Goal: Information Seeking & Learning: Learn about a topic

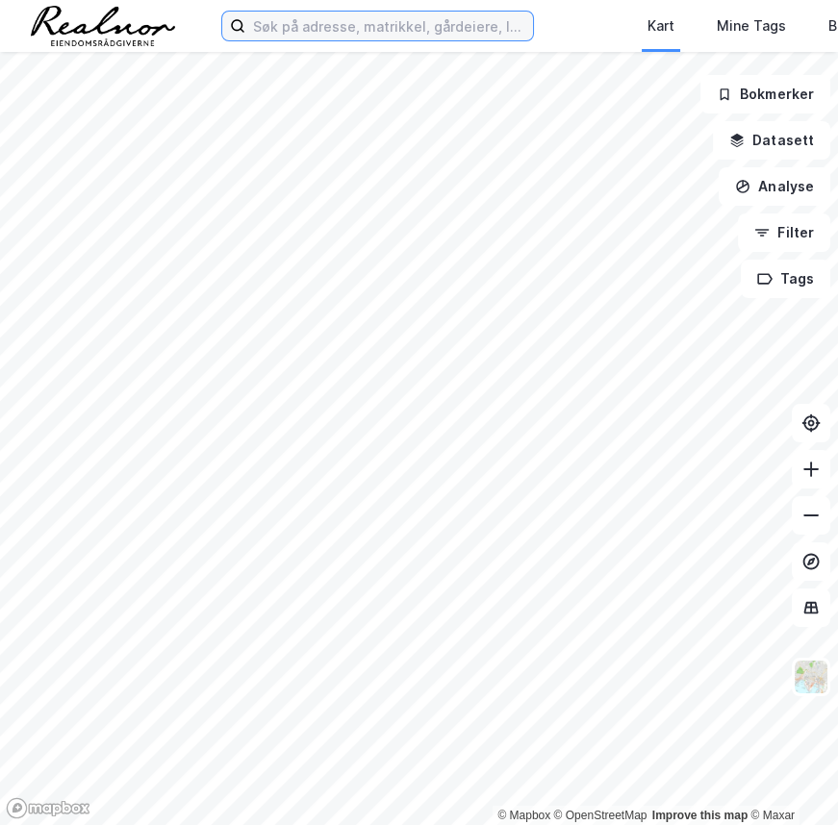
click at [404, 27] on input at bounding box center [389, 26] width 288 height 29
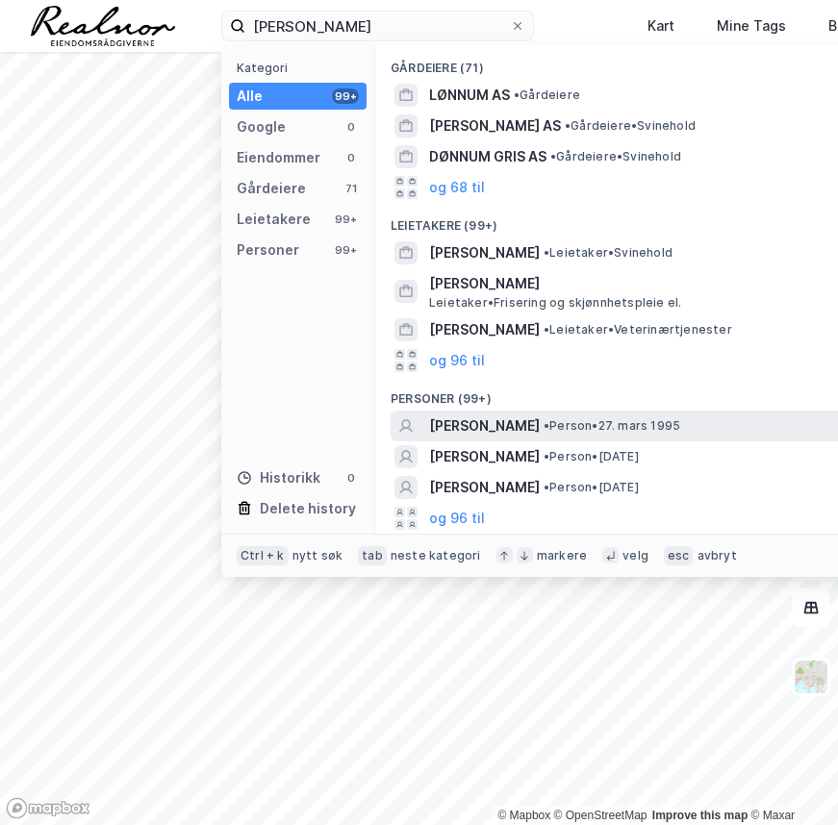
click at [471, 425] on span "[PERSON_NAME]" at bounding box center [484, 425] width 111 height 23
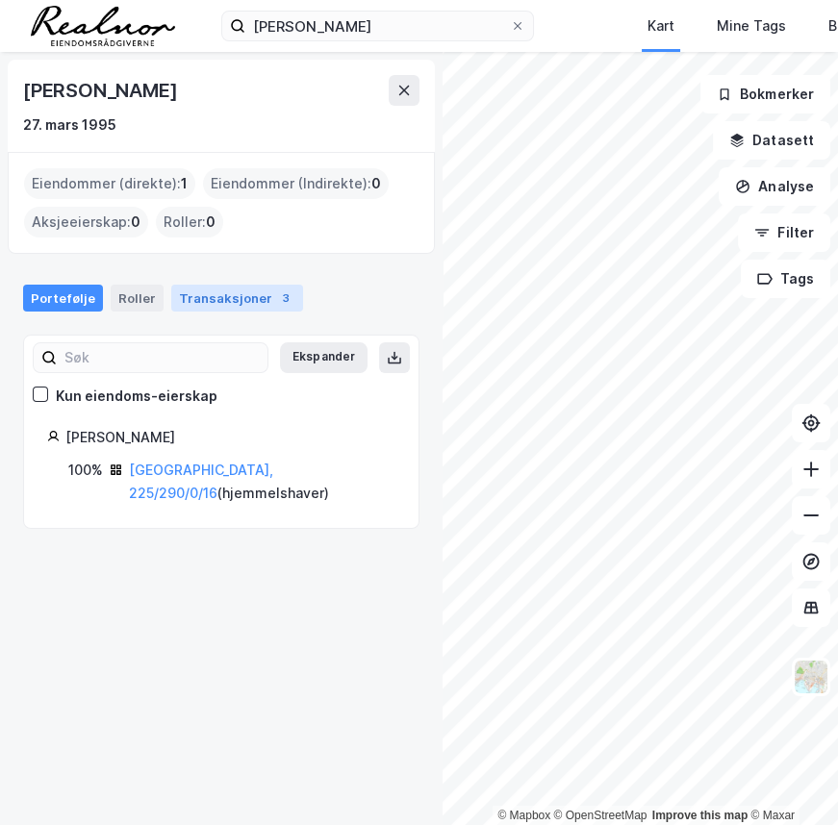
click at [192, 302] on div "Transaksjoner 3" at bounding box center [237, 298] width 132 height 27
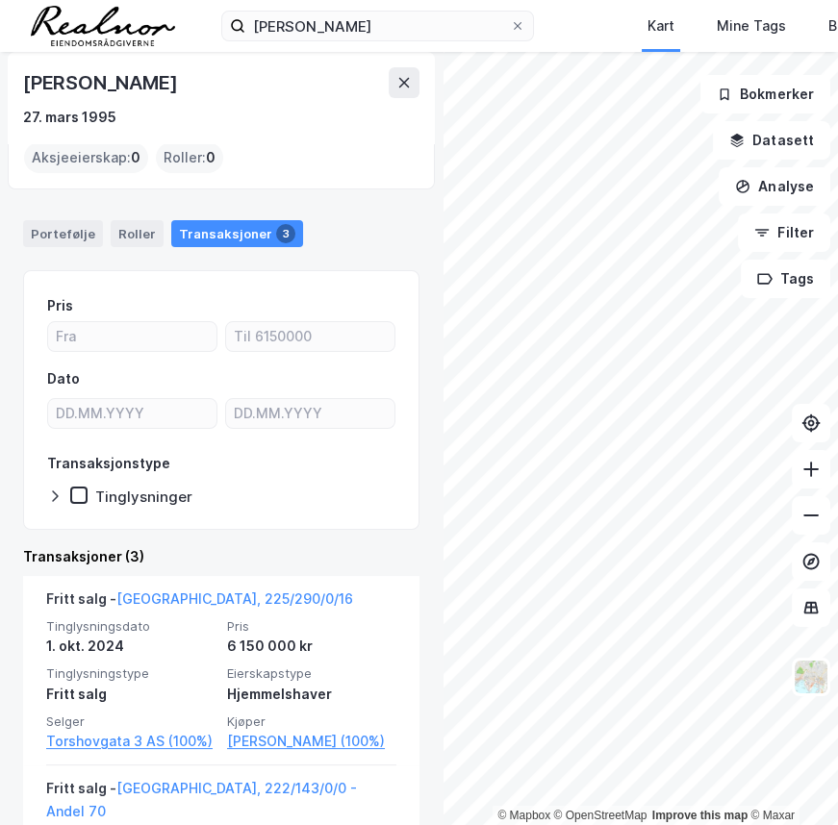
scroll to position [87, 0]
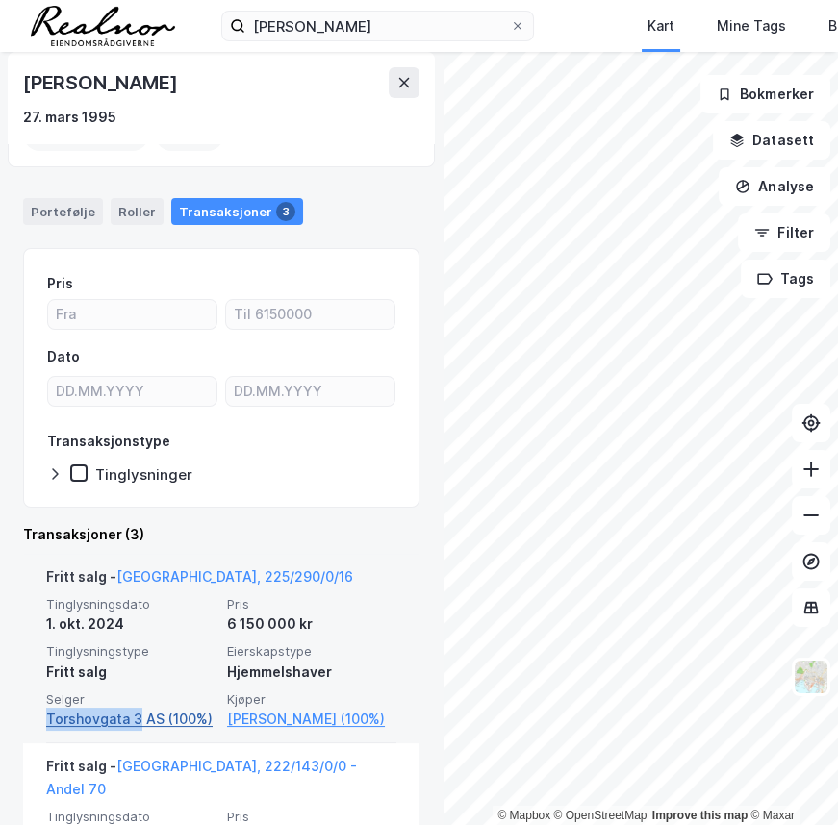
drag, startPoint x: 31, startPoint y: 719, endPoint x: 140, endPoint y: 720, distance: 109.6
click at [138, 721] on div "Fritt salg - [GEOGRAPHIC_DATA], 225/290/0/16 Tinglysningsdato [DATE] Pris 6 150…" at bounding box center [221, 648] width 396 height 189
copy link "[STREET_ADDRESS]"
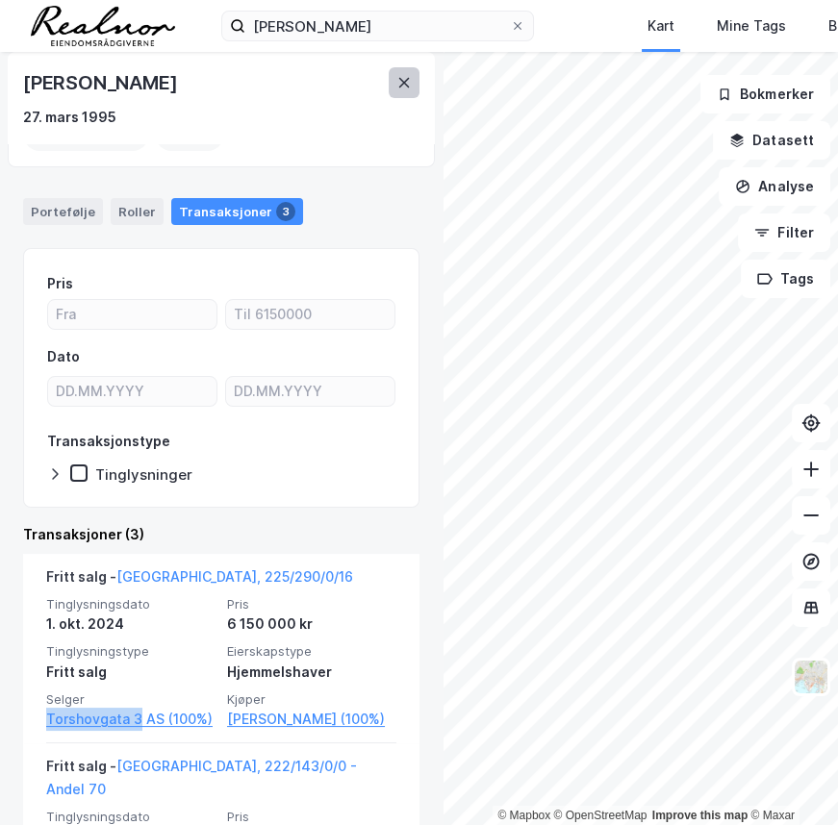
click at [396, 82] on icon at bounding box center [403, 82] width 15 height 15
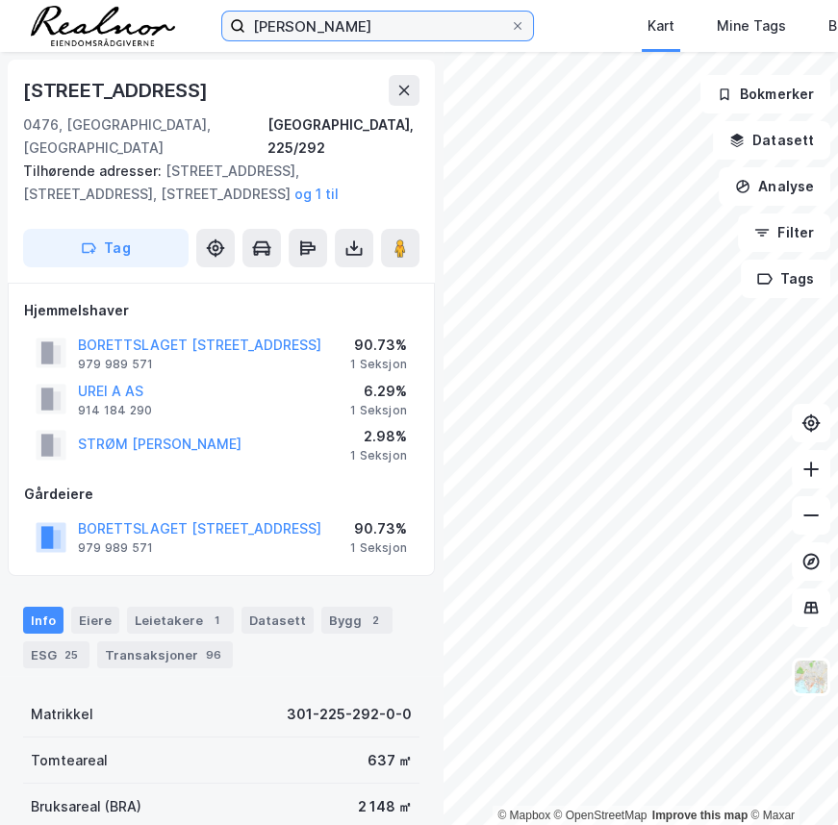
click at [365, 26] on input "[PERSON_NAME]" at bounding box center [377, 26] width 264 height 29
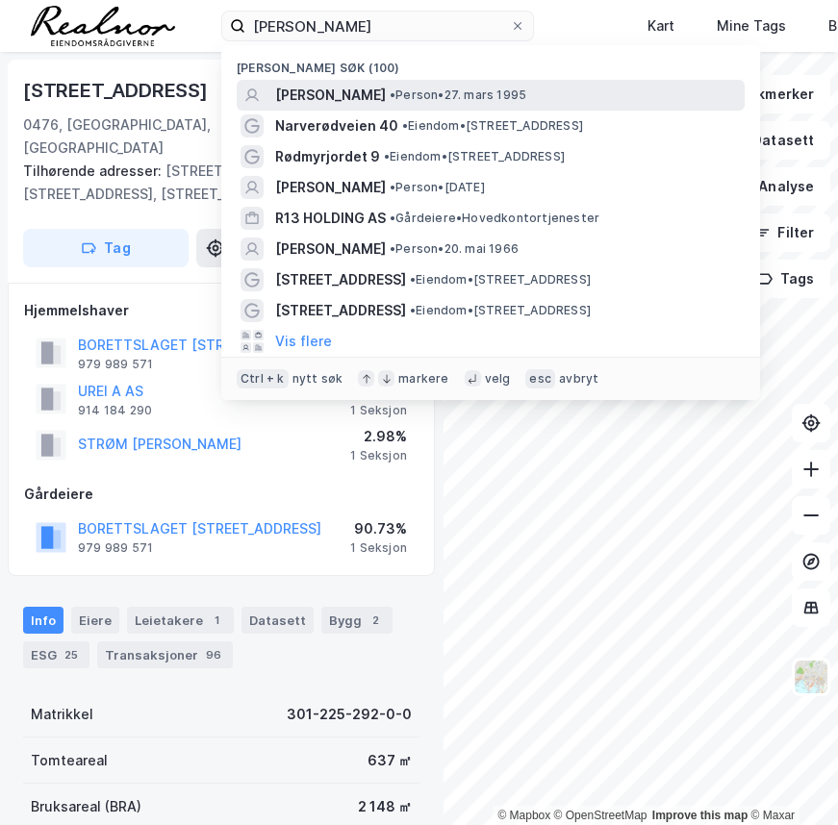
click at [338, 96] on span "[PERSON_NAME]" at bounding box center [330, 95] width 111 height 23
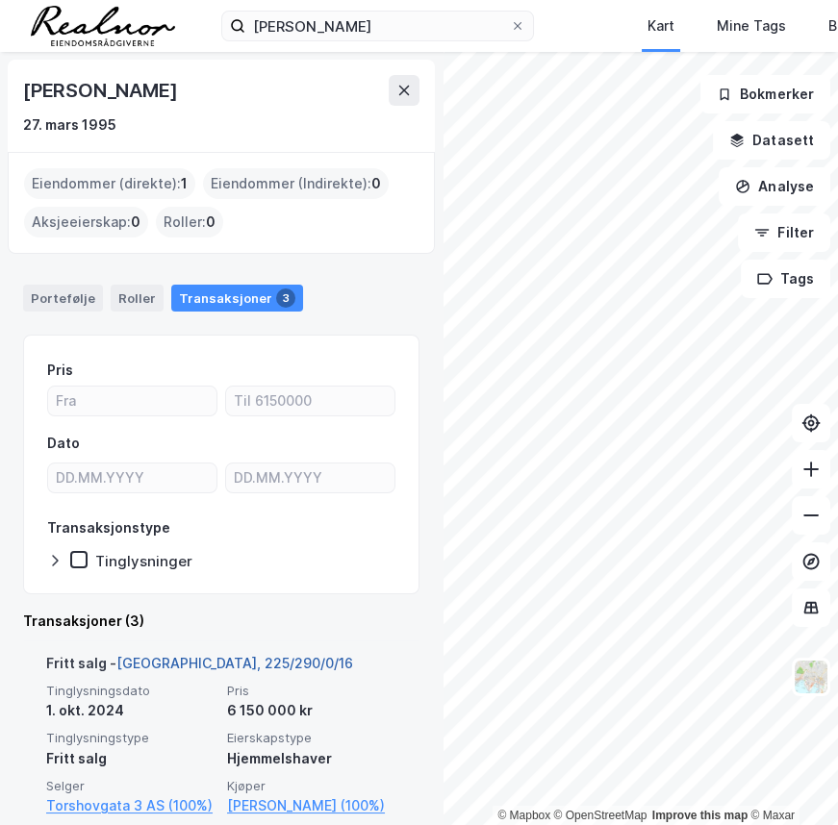
click at [170, 663] on link "[GEOGRAPHIC_DATA], 225/290/0/16" at bounding box center [234, 663] width 237 height 16
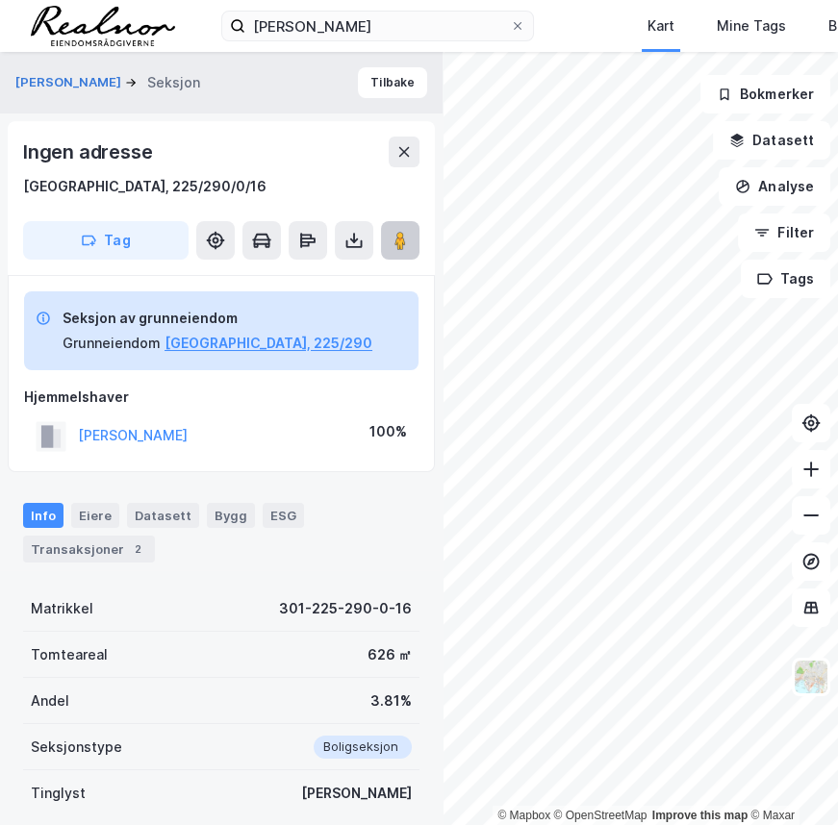
click at [413, 234] on button at bounding box center [400, 240] width 38 height 38
click at [0, 0] on button "[PERSON_NAME]" at bounding box center [0, 0] width 0 height 0
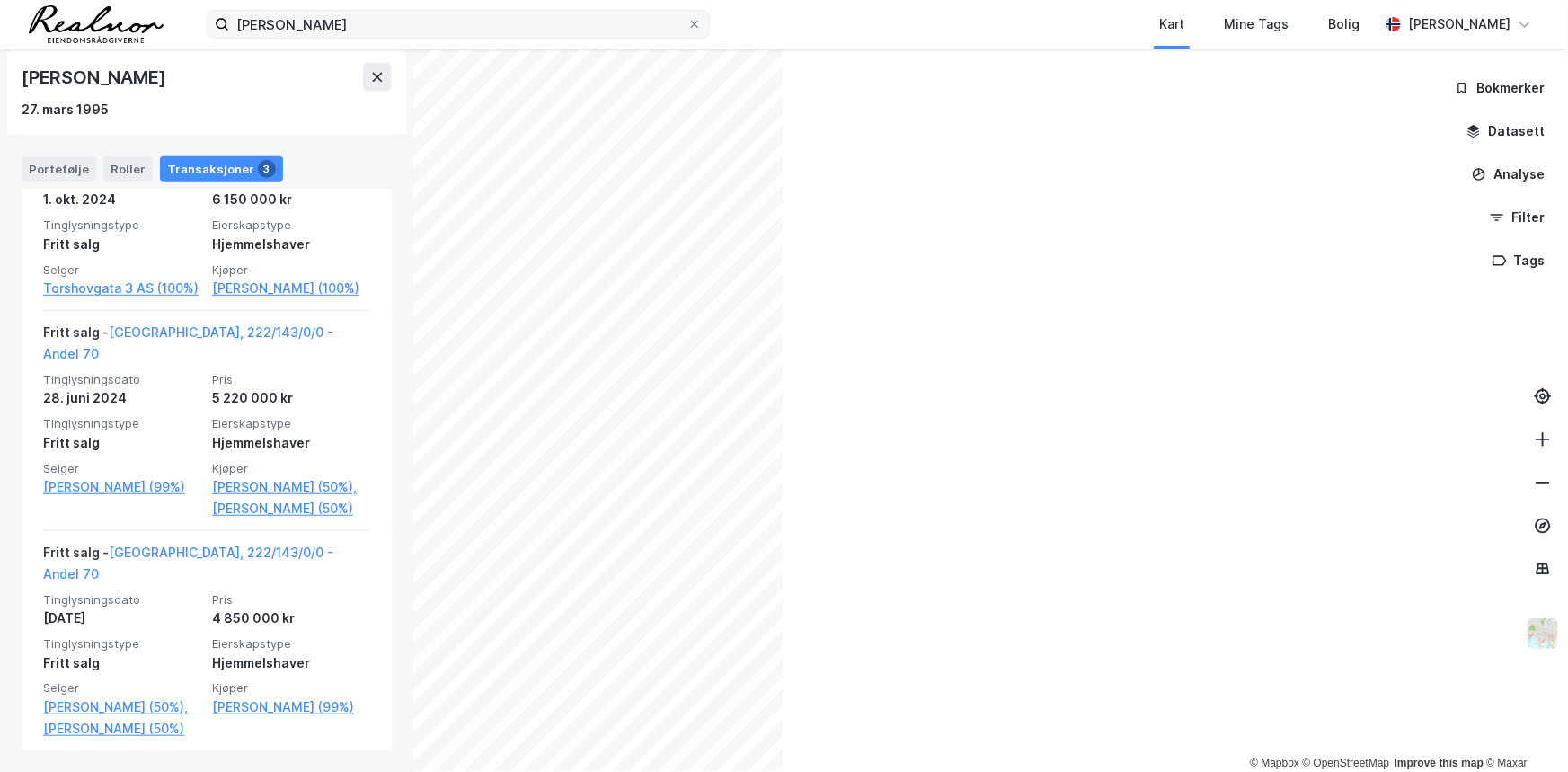
scroll to position [464, 0]
click at [341, 18] on input "[PERSON_NAME]" at bounding box center [458, 24] width 458 height 27
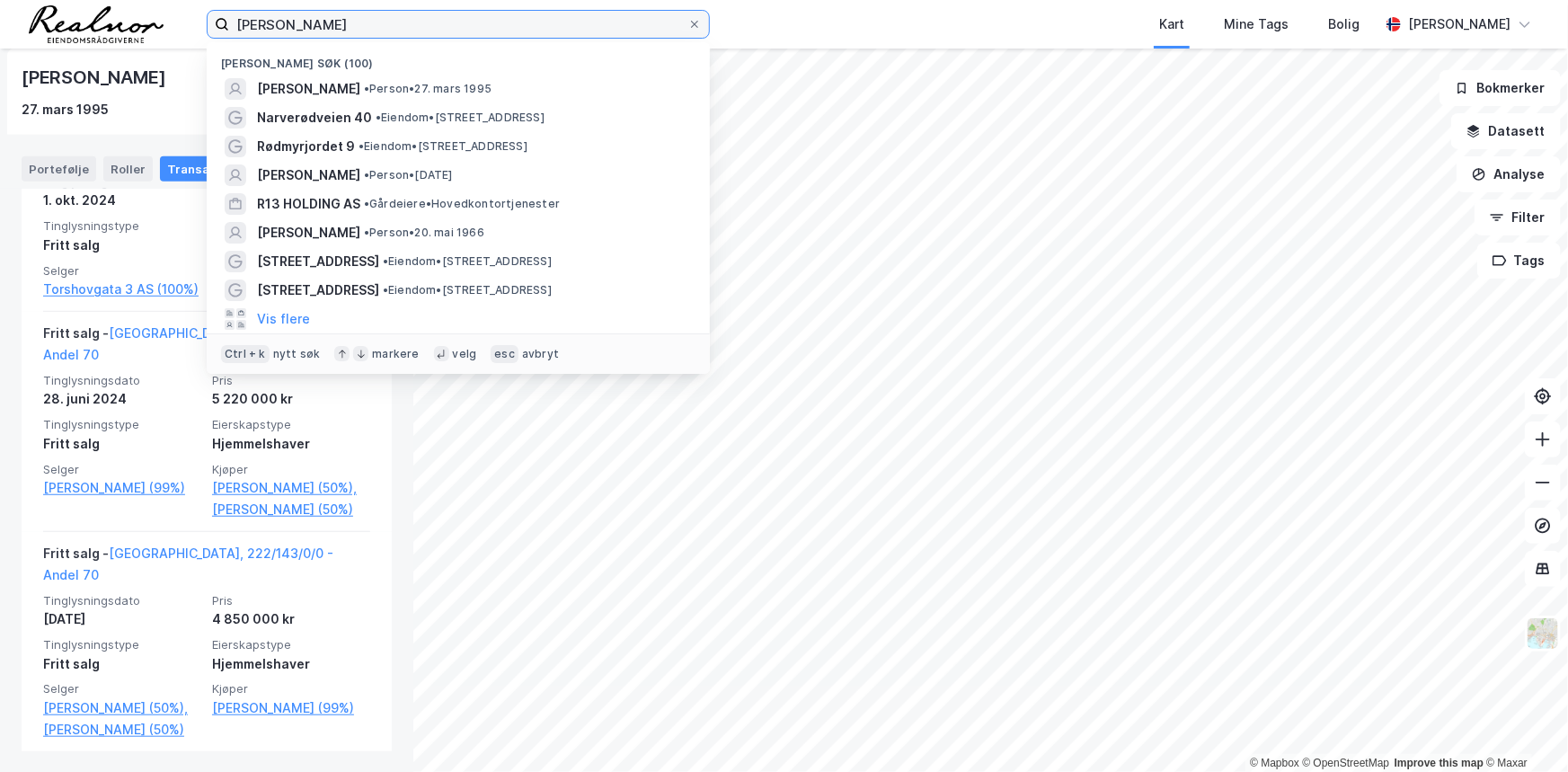
click at [341, 18] on input "[PERSON_NAME]" at bounding box center [458, 24] width 458 height 27
paste input "Stangnesterminalen, 9480 [GEOGRAPHIC_DATA]"
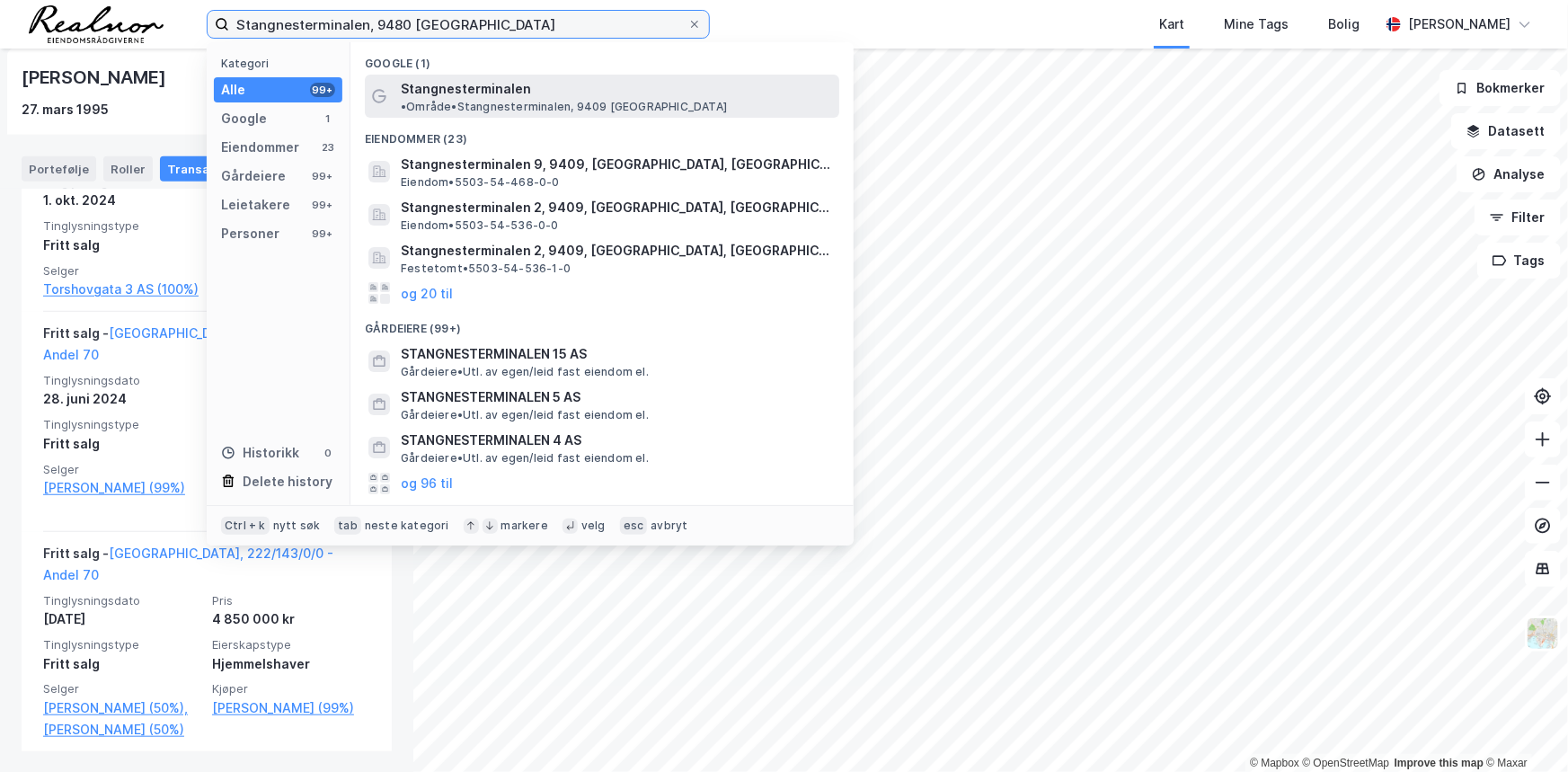
type input "Stangnesterminalen, 9480 [GEOGRAPHIC_DATA]"
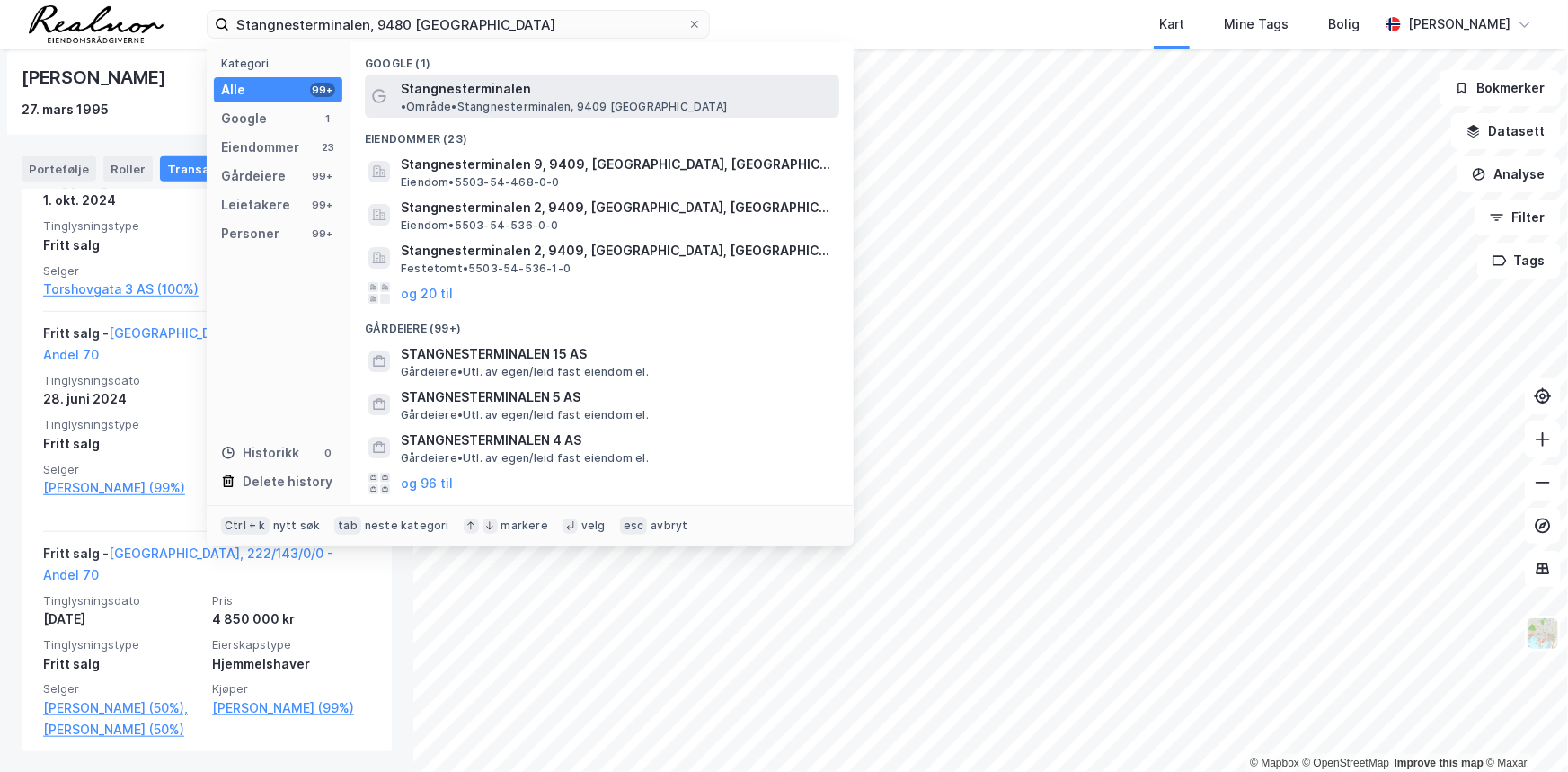
click at [568, 100] on span "• Område • Stangnesterminalen, 9409 [GEOGRAPHIC_DATA]" at bounding box center [563, 107] width 326 height 14
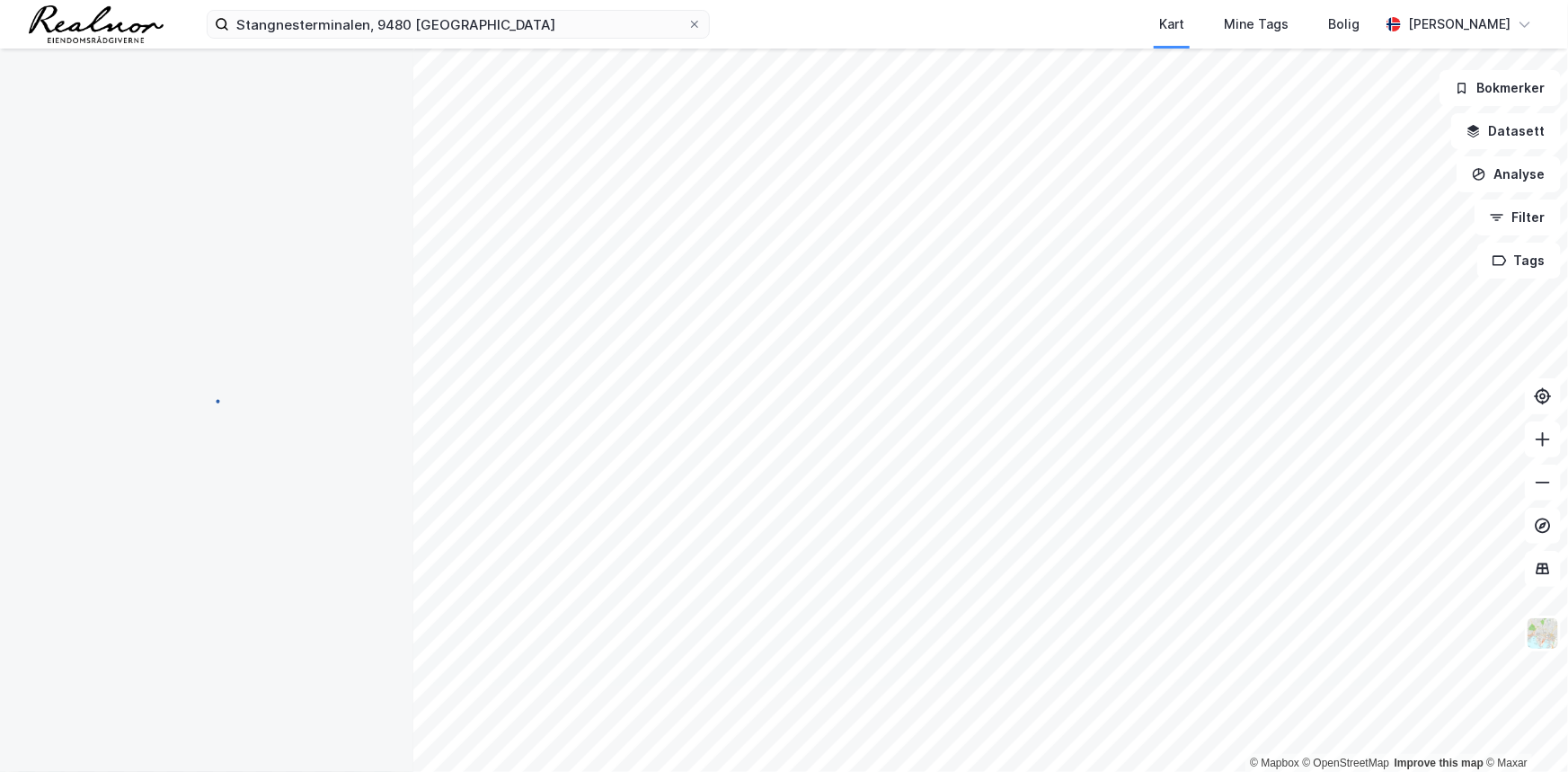
scroll to position [2, 0]
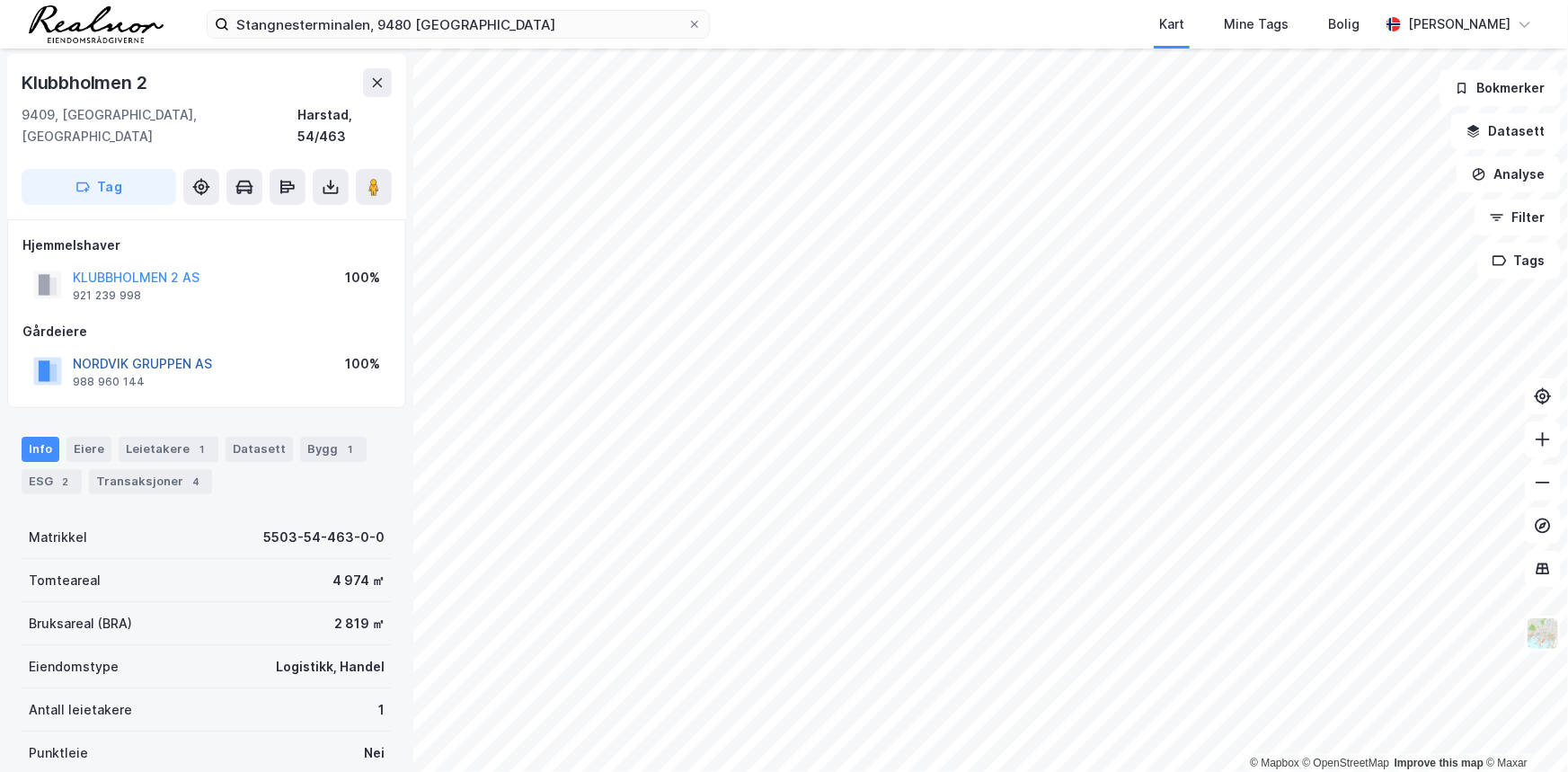
click at [0, 0] on button "NORDVIK GRUPPEN AS" at bounding box center [0, 0] width 0 height 0
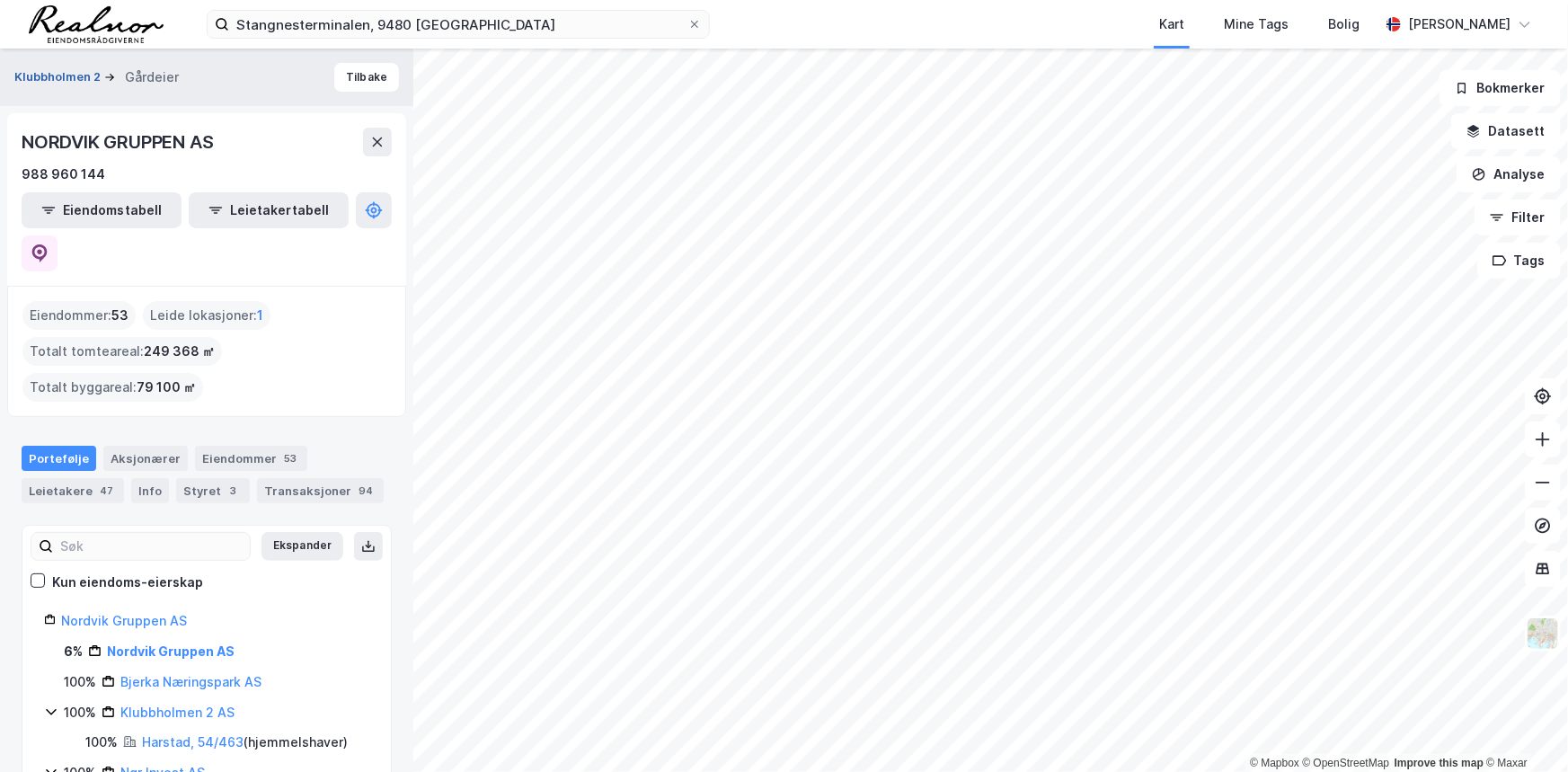
click at [52, 80] on button "Klubbholmen 2" at bounding box center [59, 77] width 90 height 18
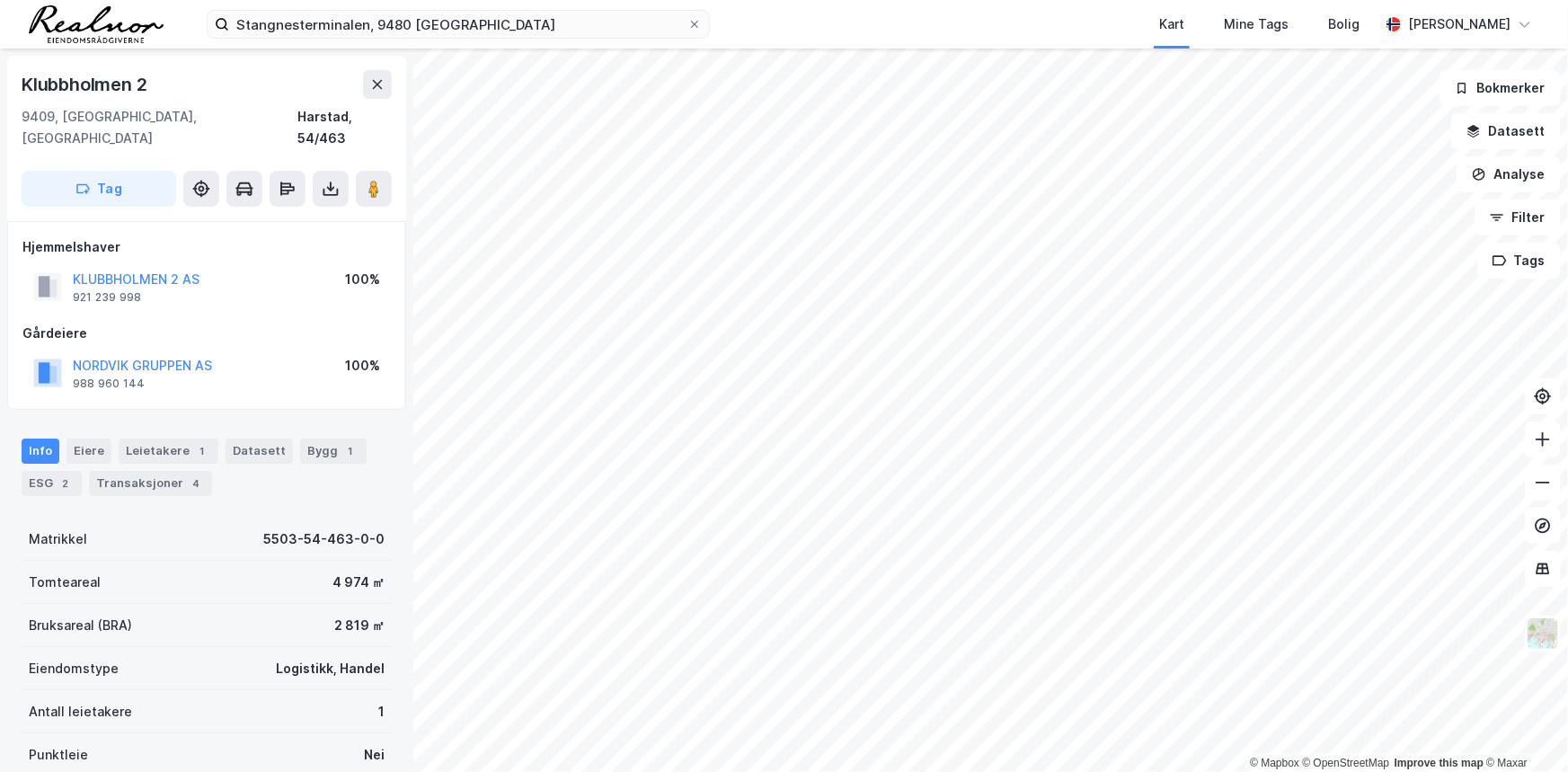
scroll to position [2, 0]
click at [0, 0] on button "KLUBBHOLMEN 2 AS" at bounding box center [0, 0] width 0 height 0
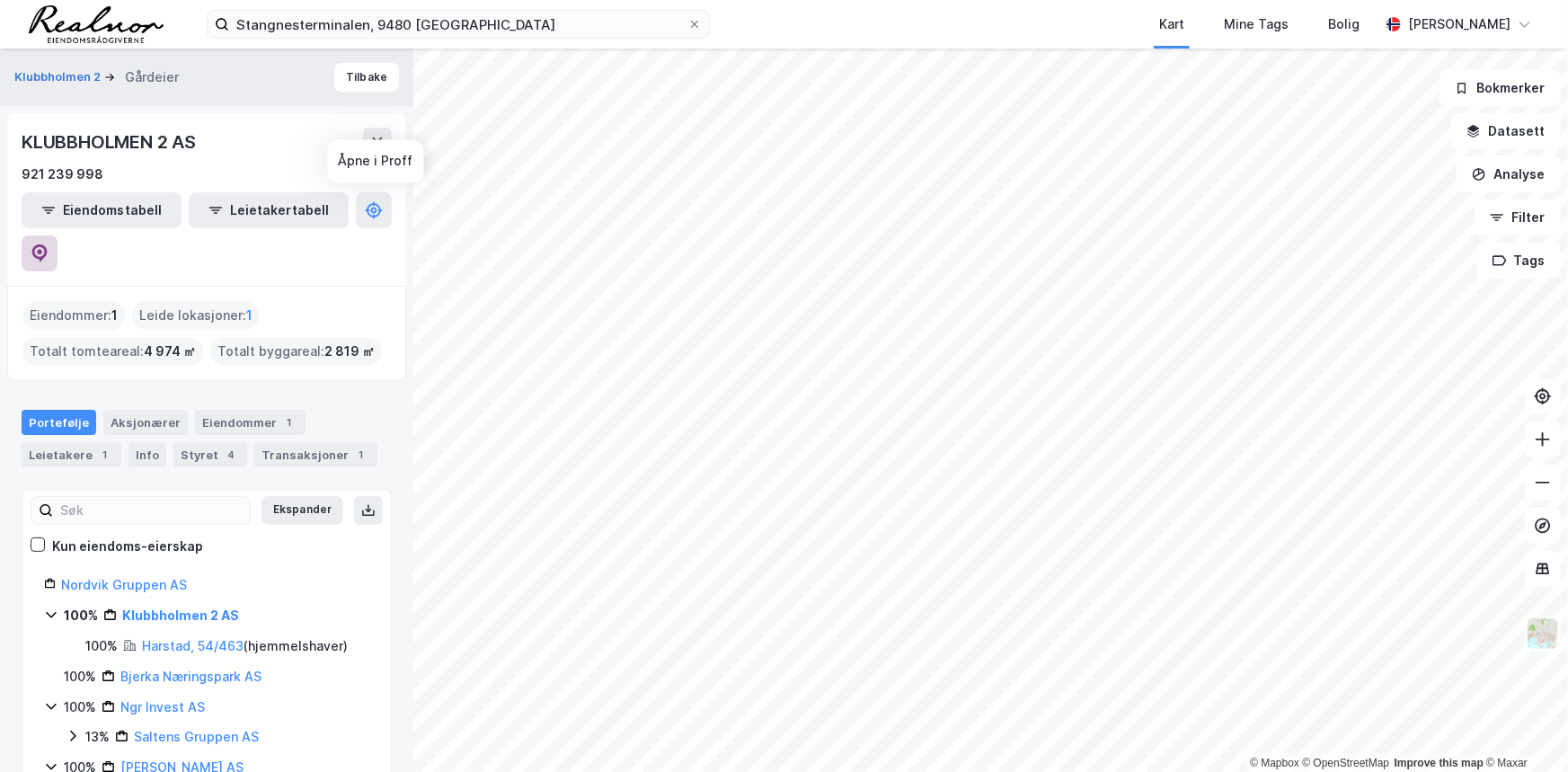
click at [42, 249] on icon at bounding box center [39, 251] width 6 height 6
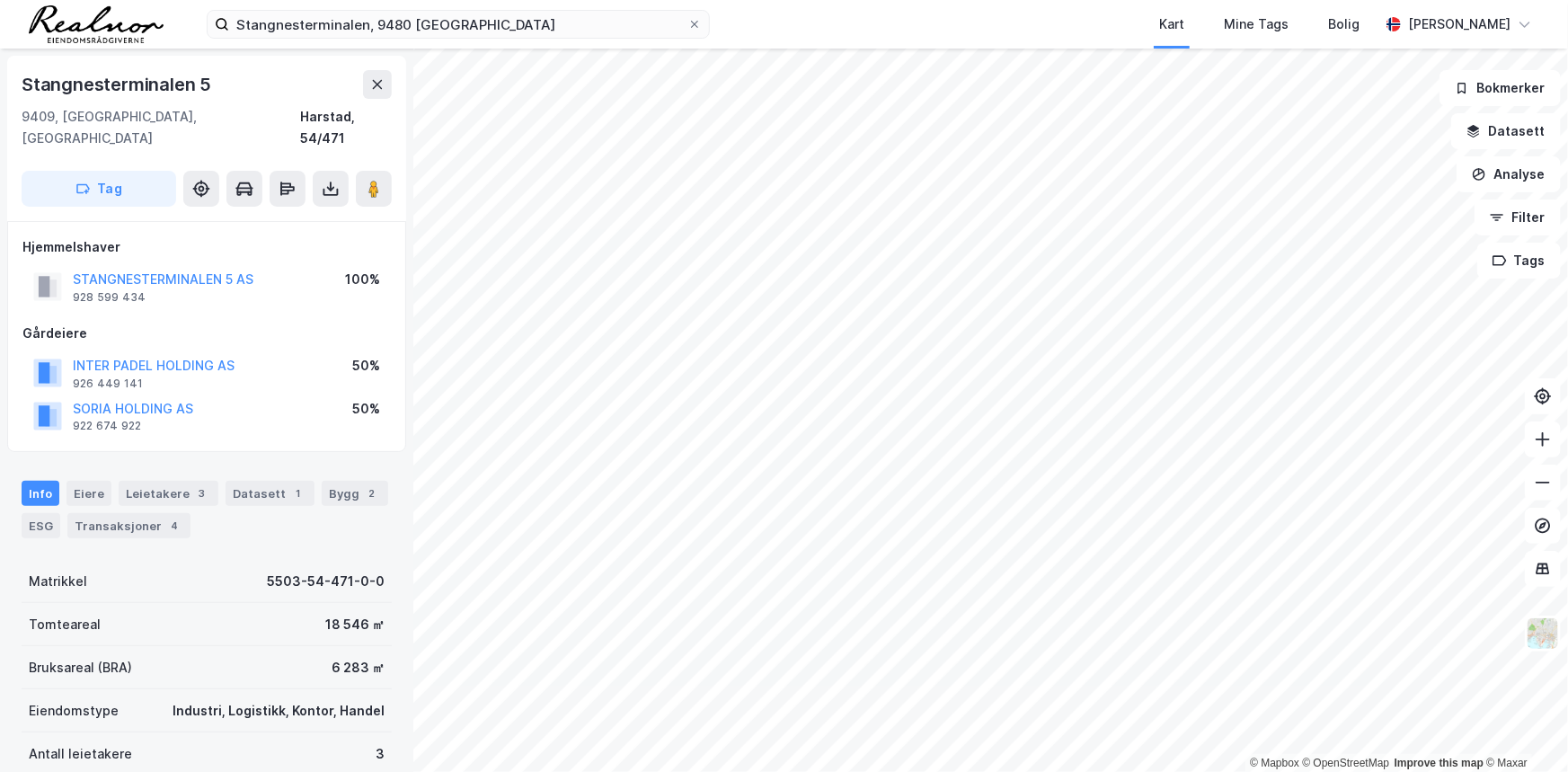
scroll to position [2, 0]
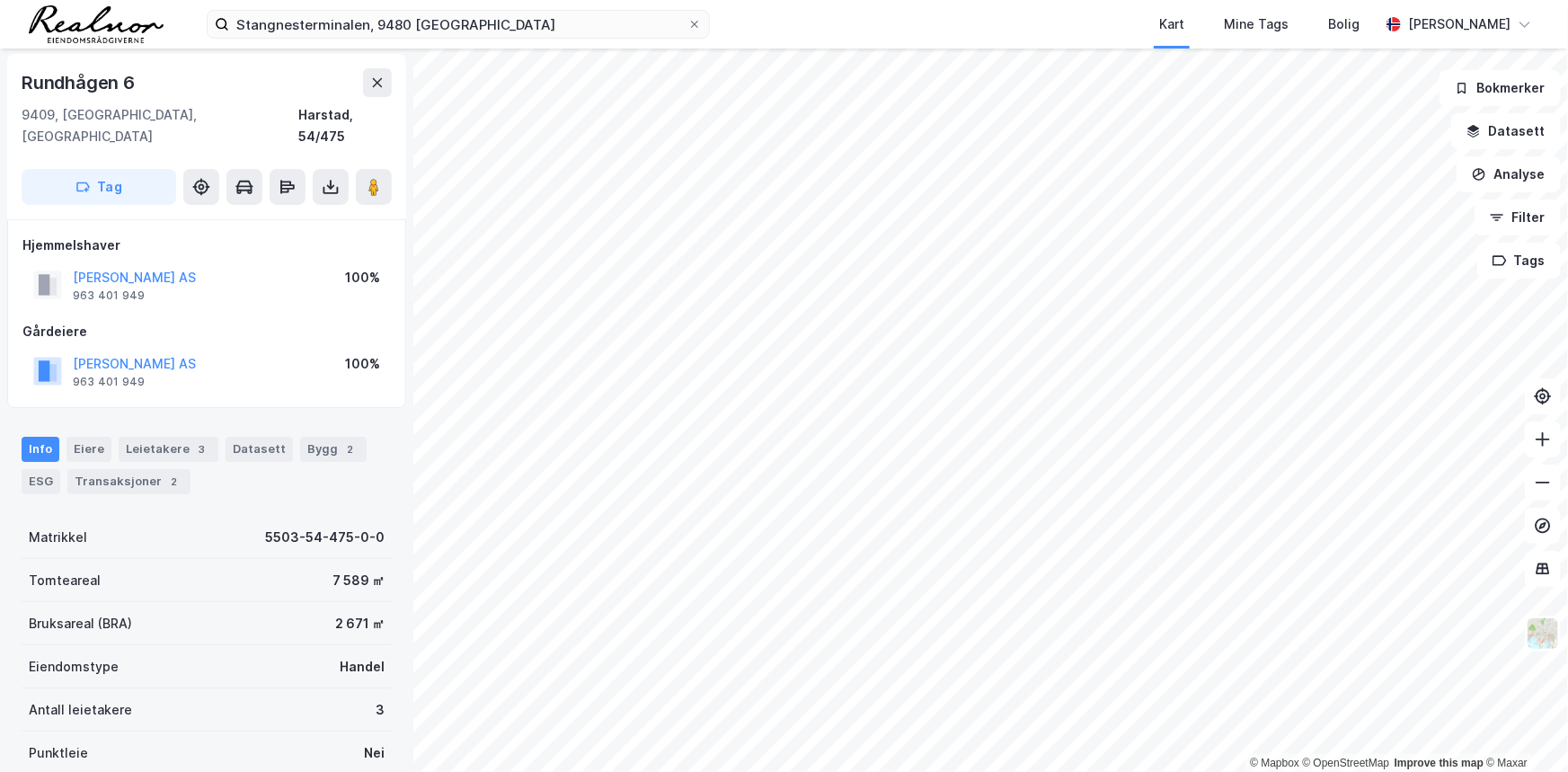
scroll to position [2, 0]
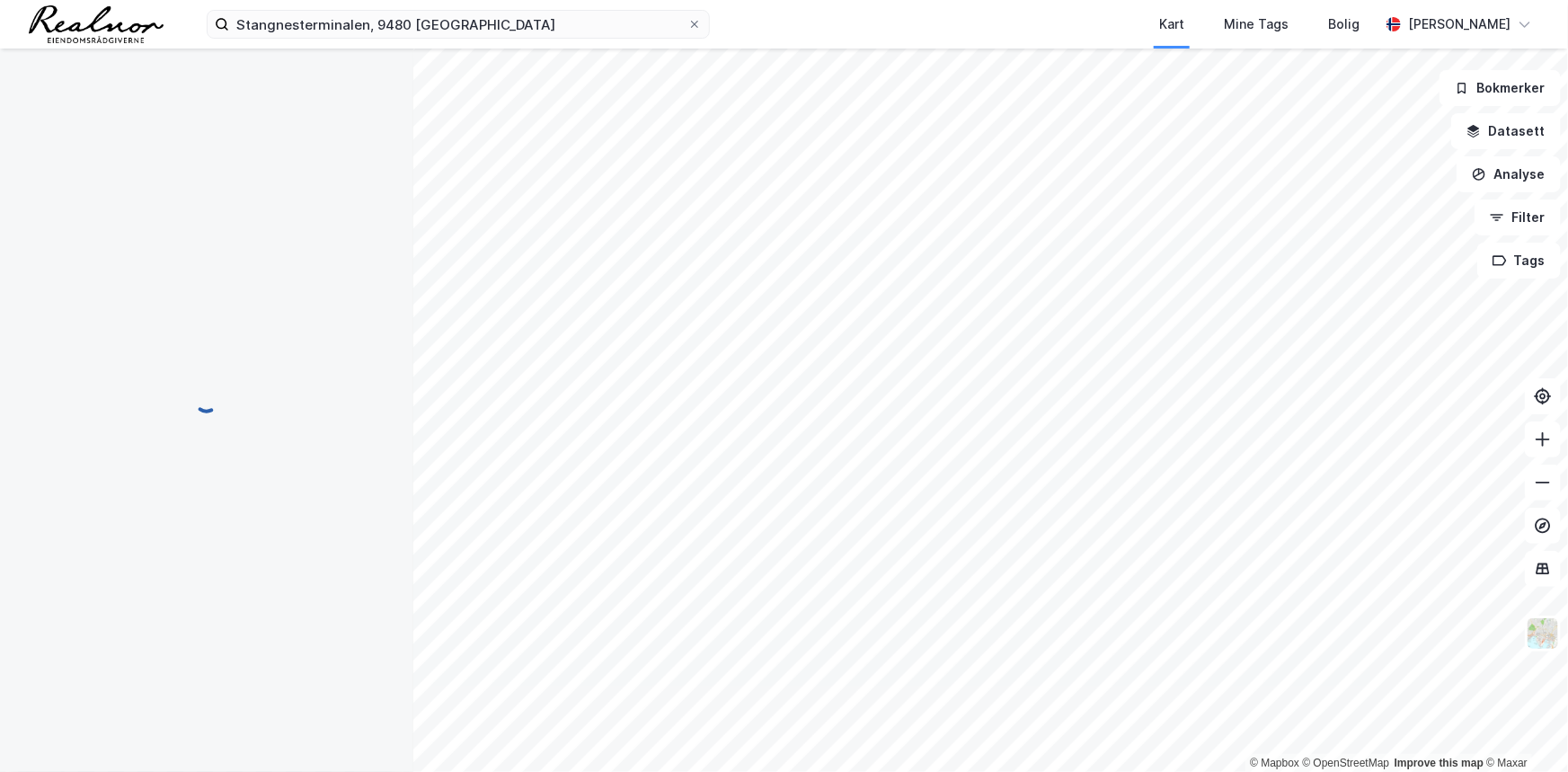
scroll to position [2, 0]
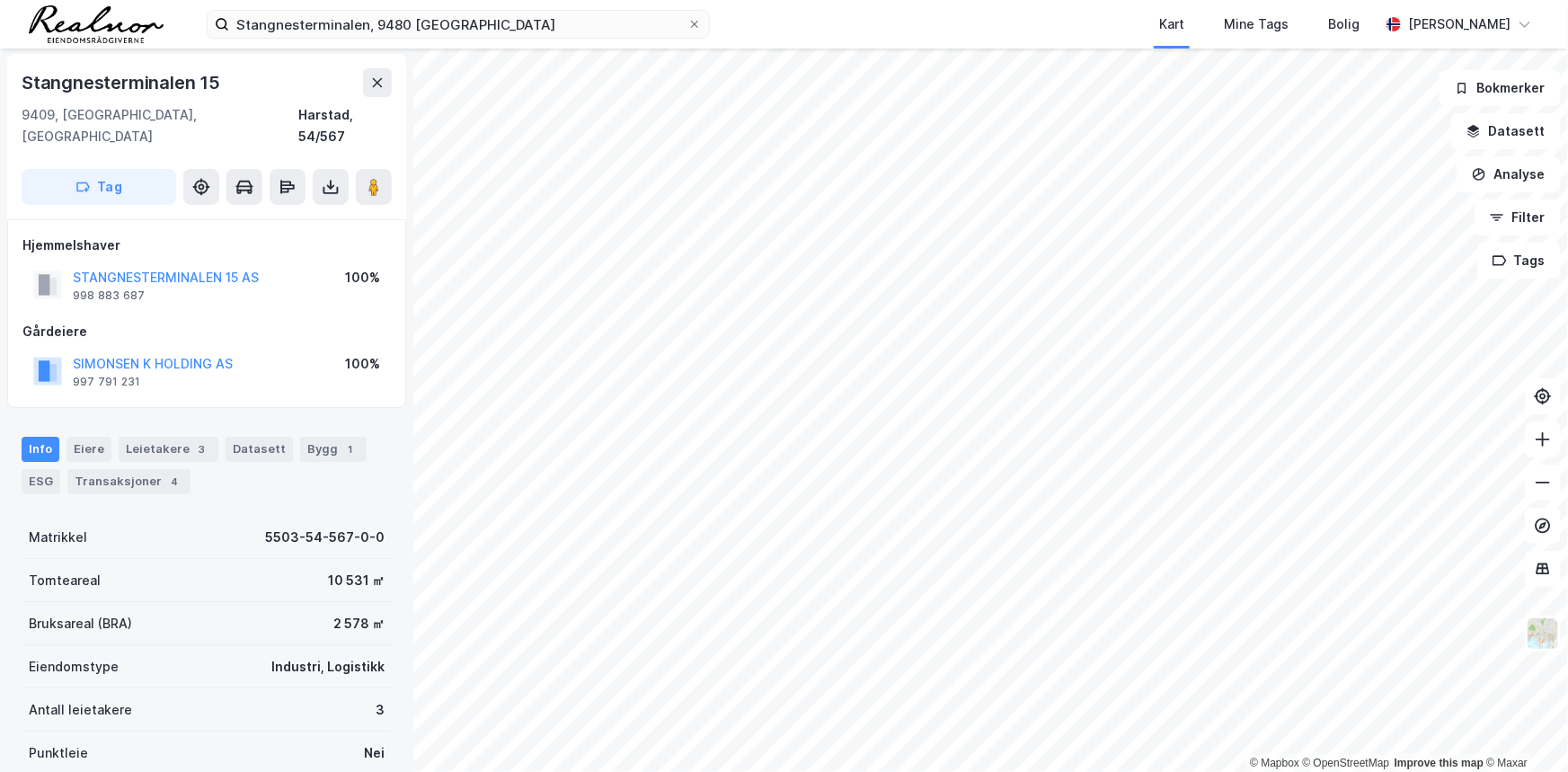
scroll to position [2, 0]
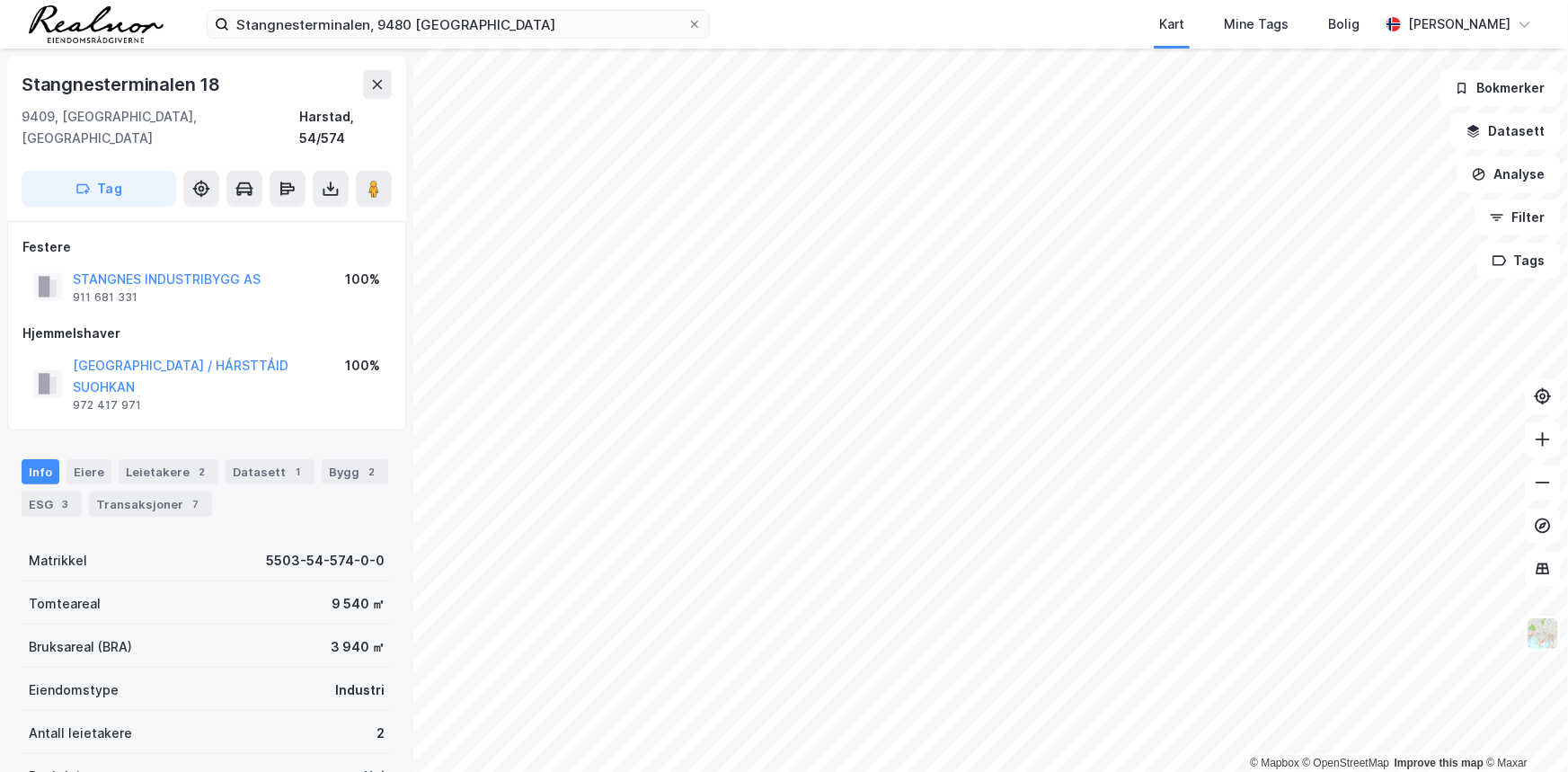
scroll to position [2, 0]
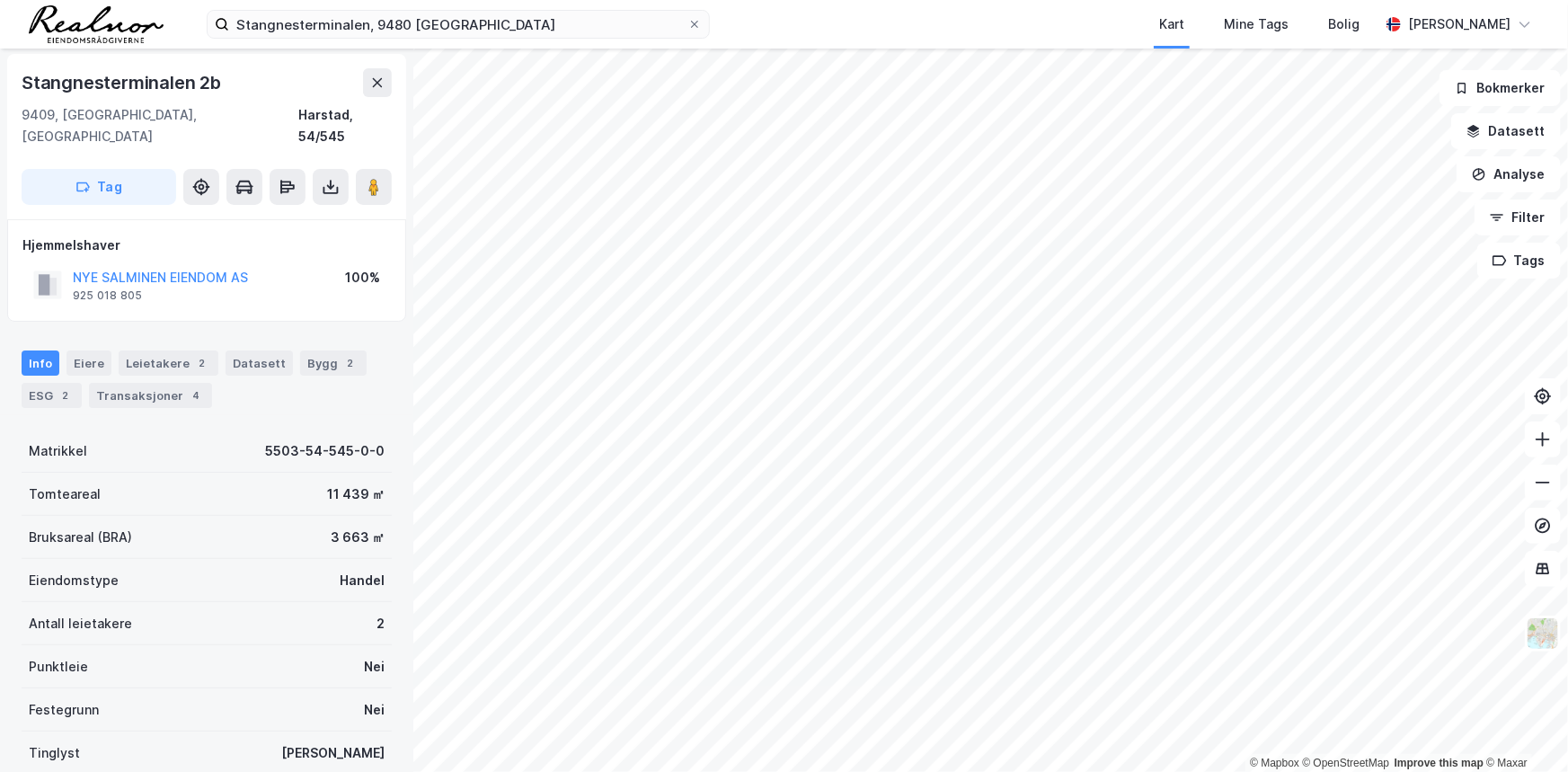
scroll to position [2, 0]
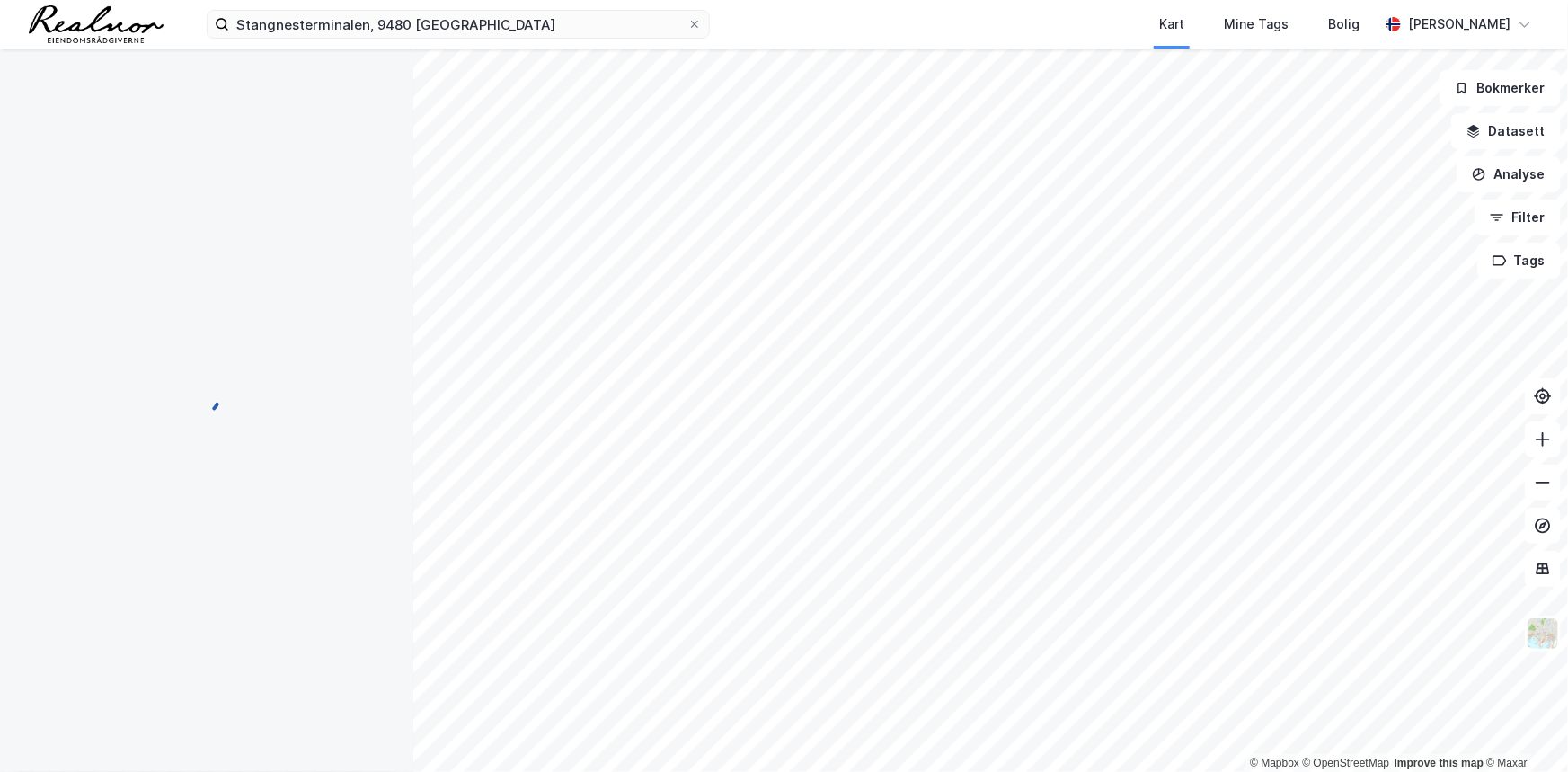
scroll to position [2, 0]
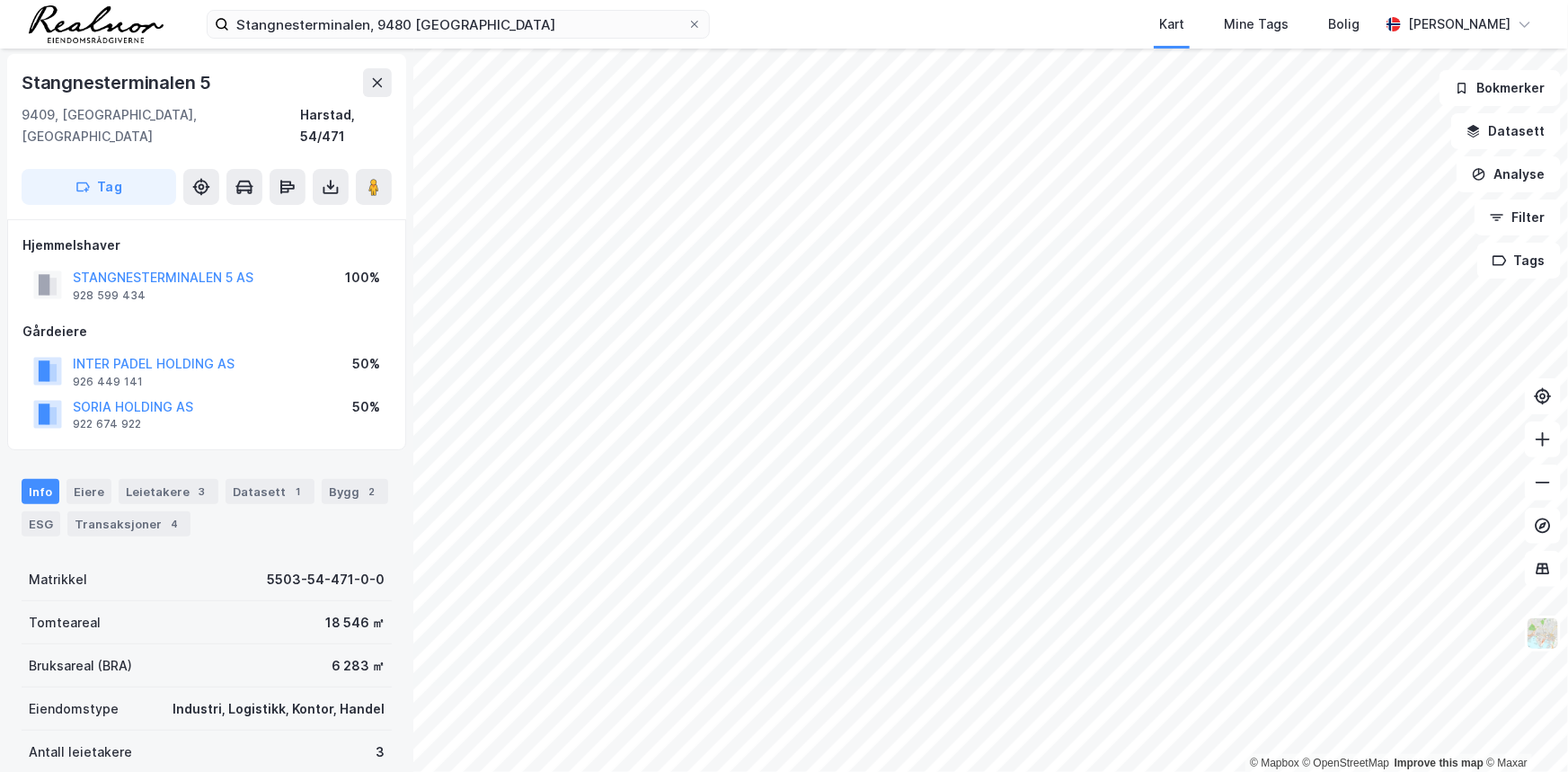
scroll to position [2, 0]
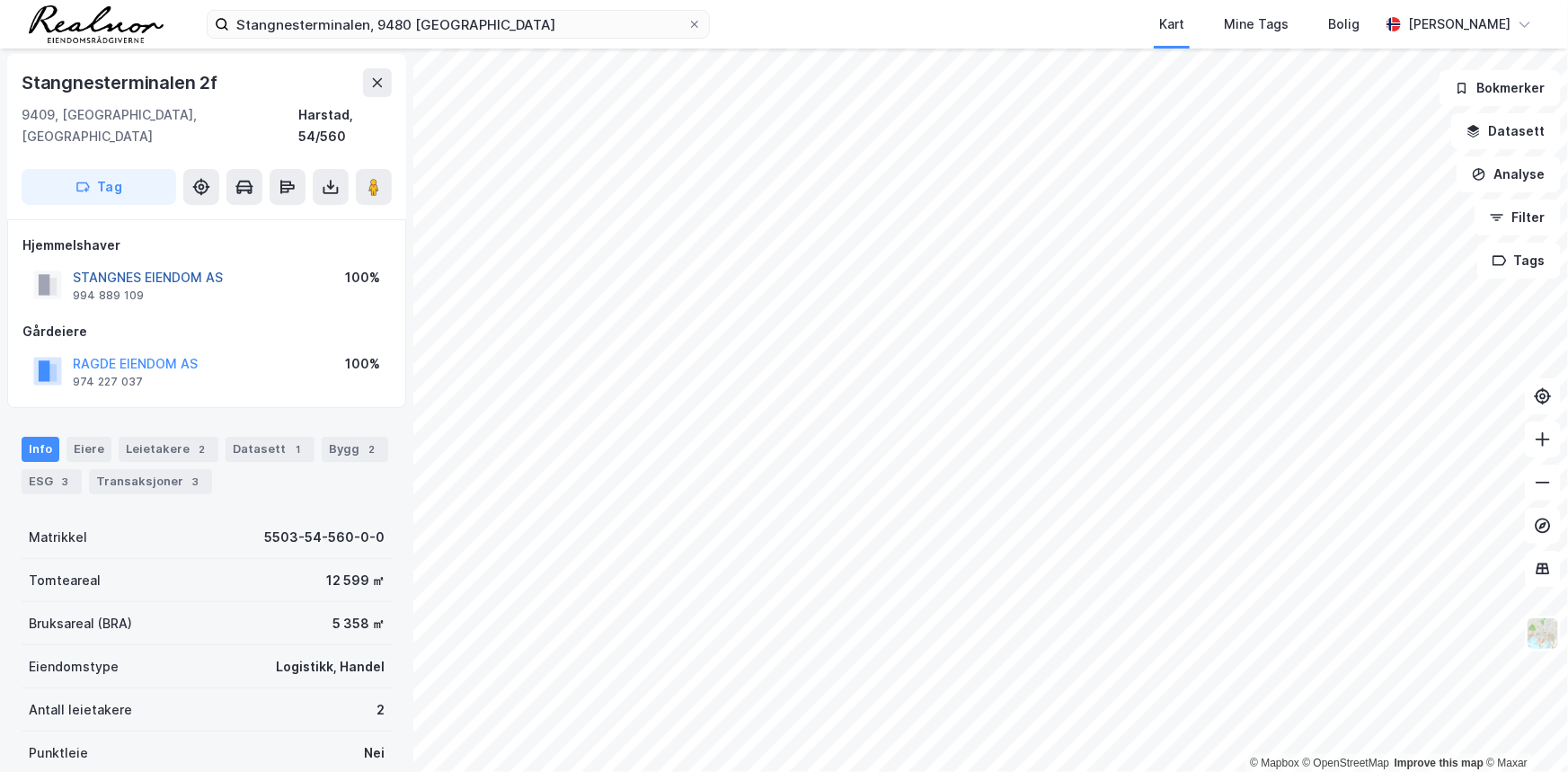
click at [0, 0] on button "STANGNES EIENDOM AS" at bounding box center [0, 0] width 0 height 0
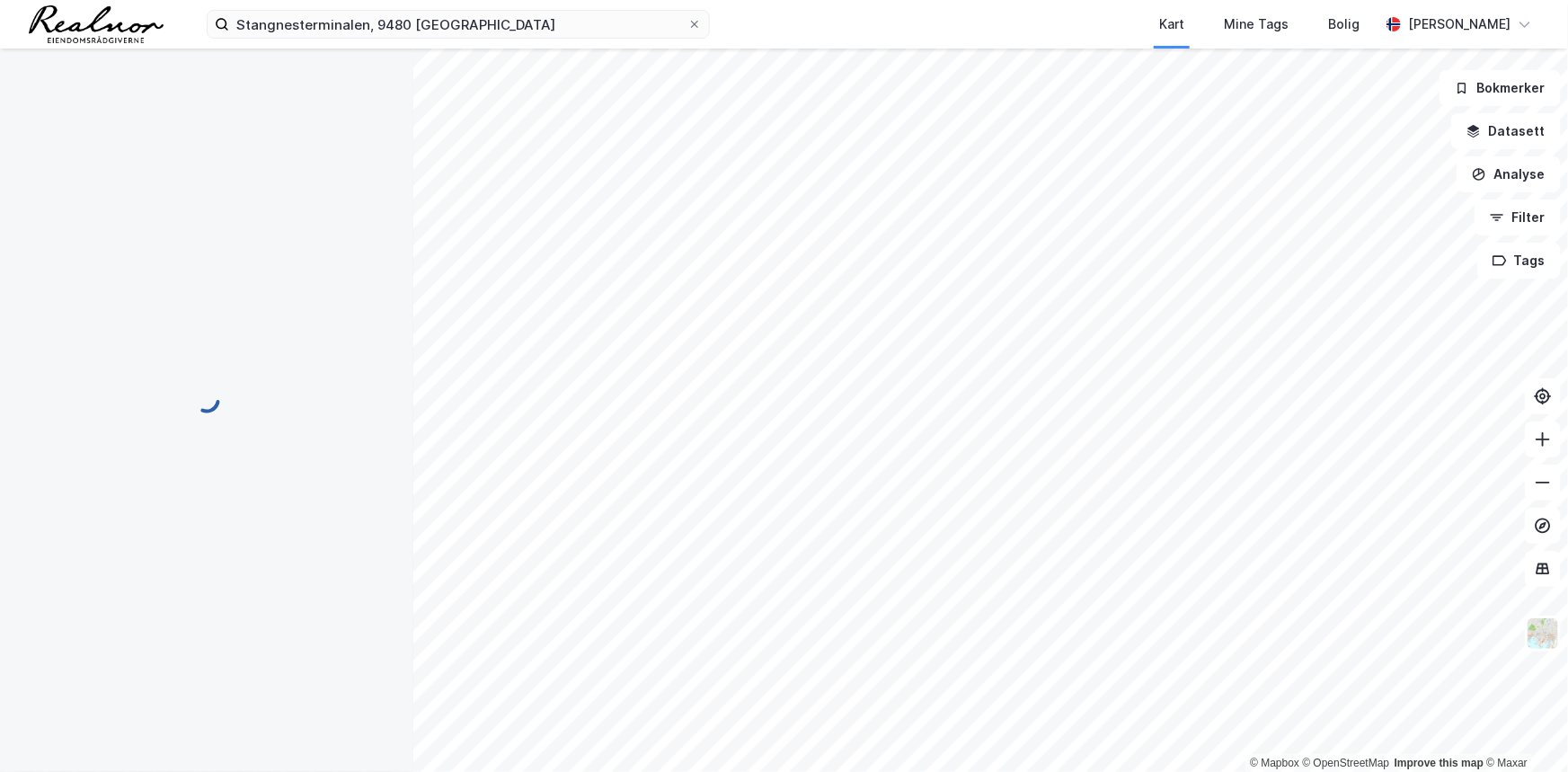
scroll to position [2, 0]
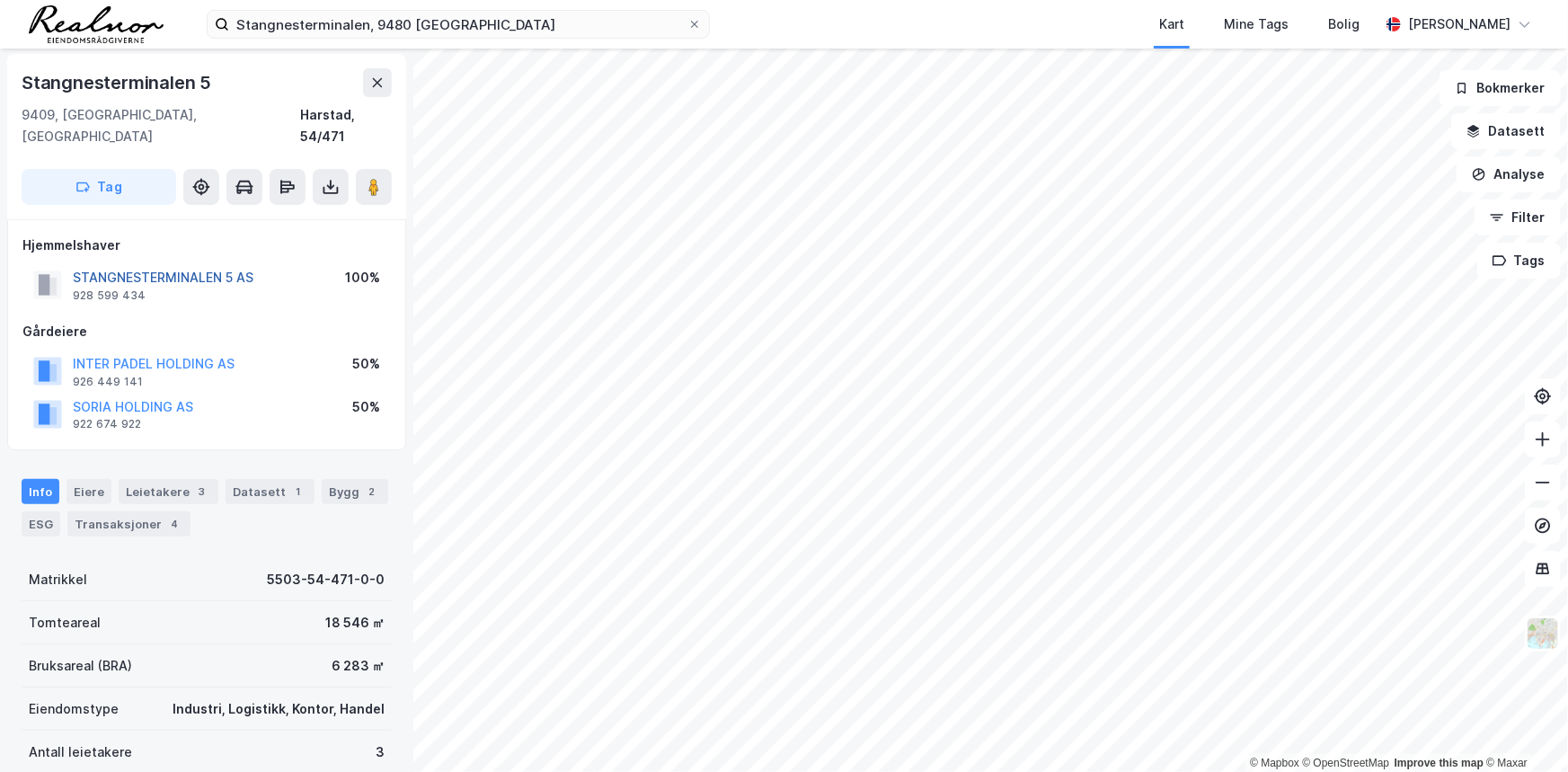
click at [0, 0] on button "STANGNESTERMINALEN 5 AS" at bounding box center [0, 0] width 0 height 0
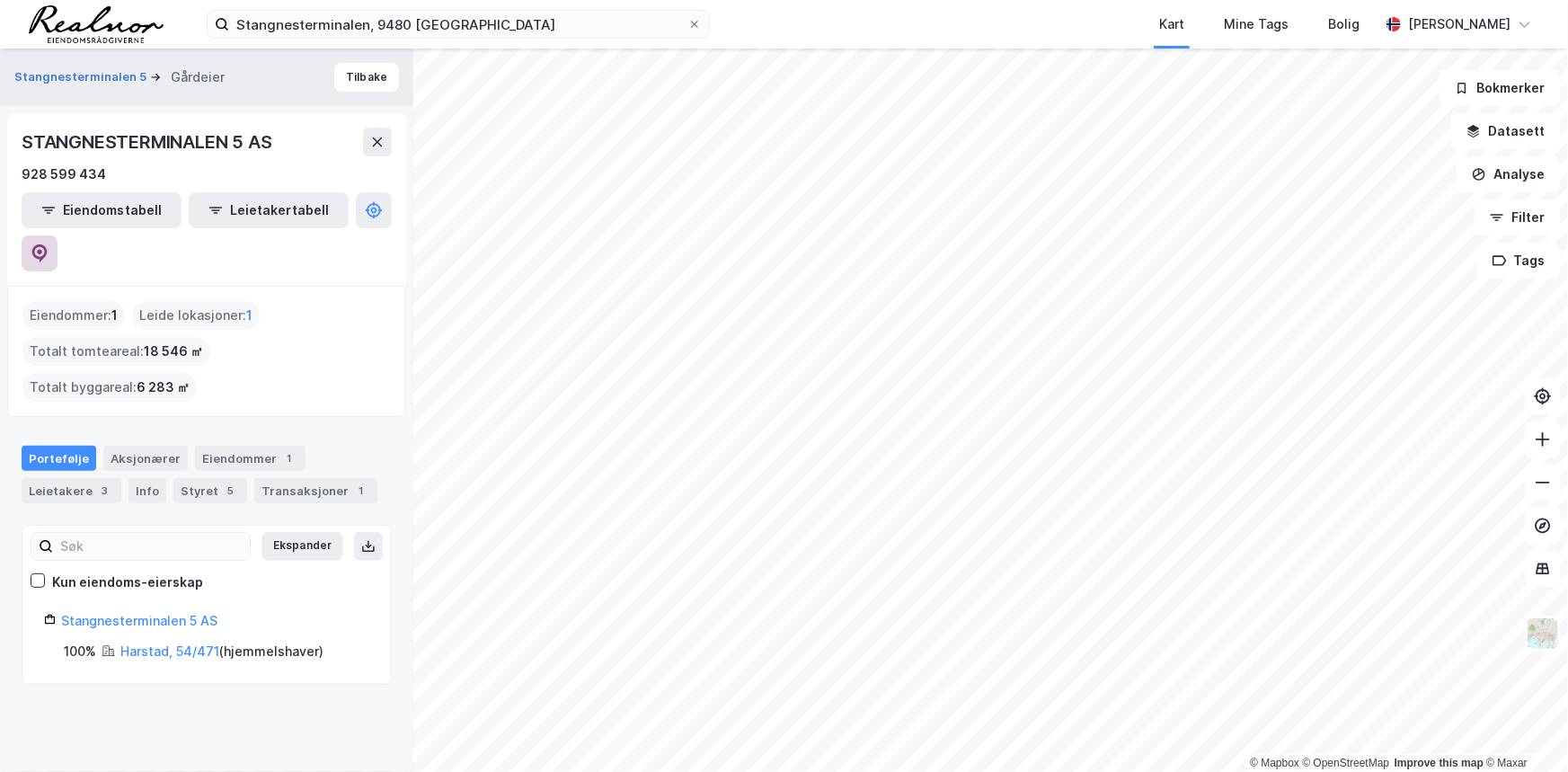
click at [58, 236] on button at bounding box center [39, 253] width 36 height 36
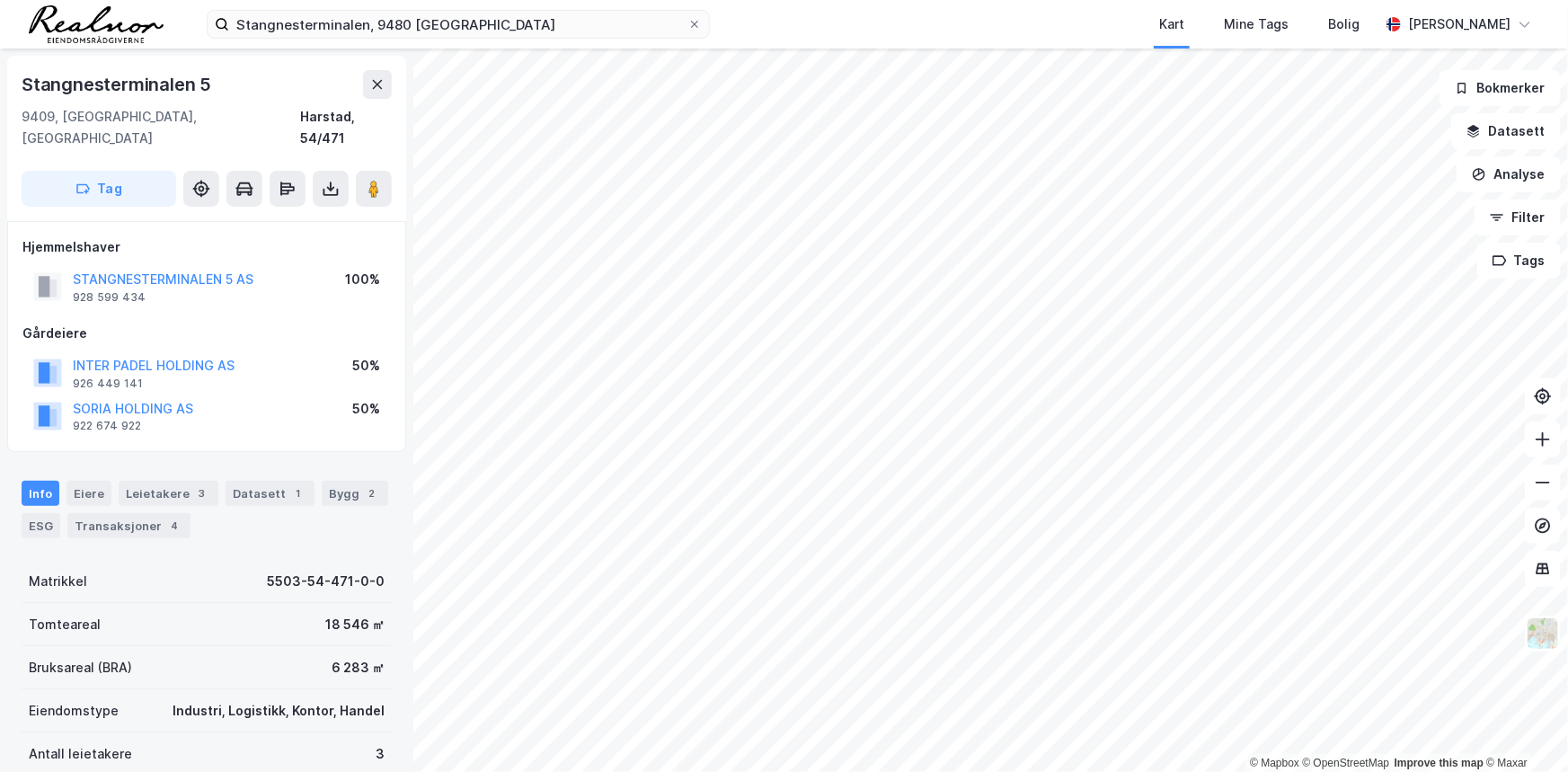
scroll to position [2, 0]
click at [375, 178] on image at bounding box center [374, 186] width 11 height 18
